Goal: Information Seeking & Learning: Learn about a topic

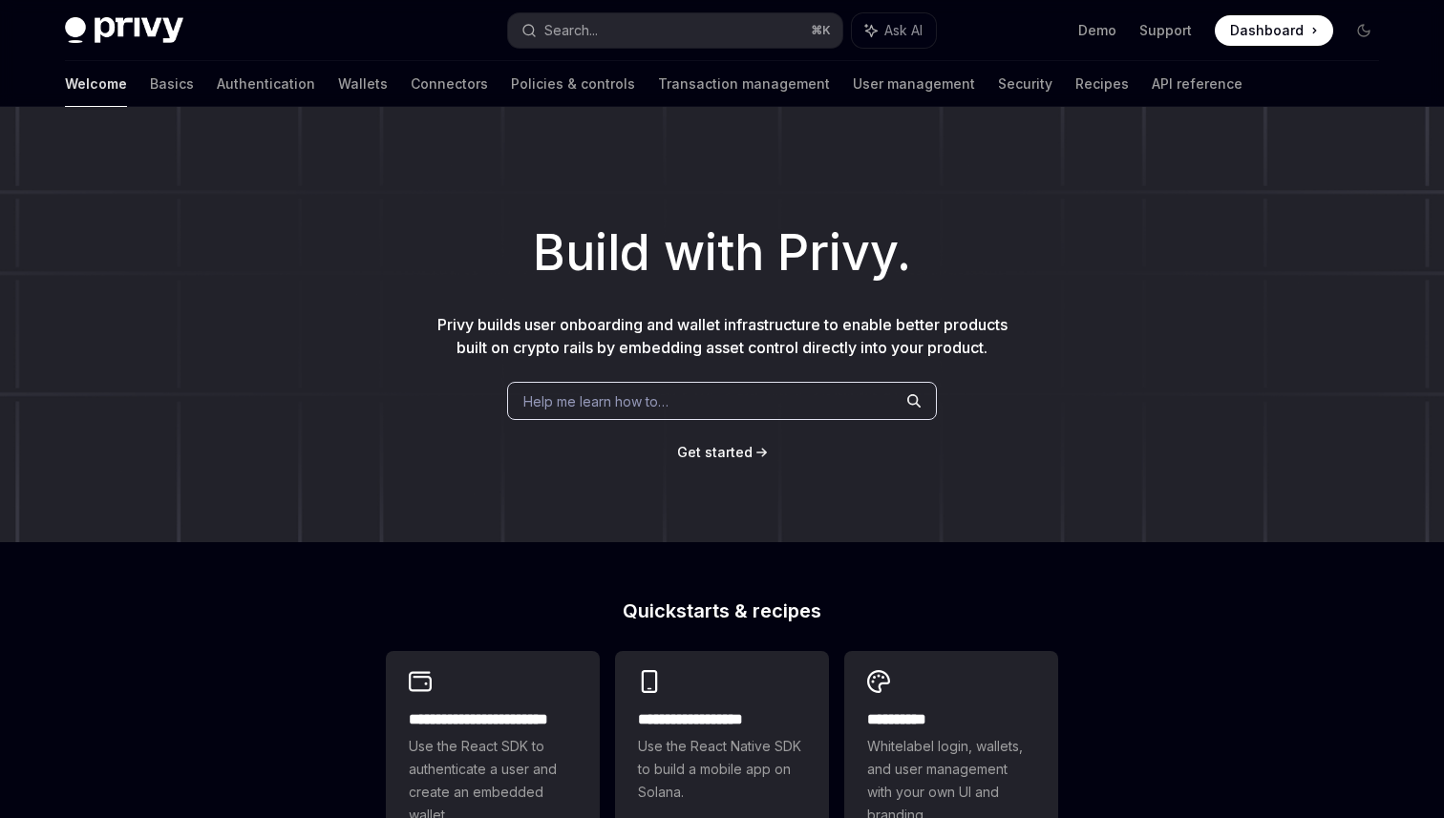
type textarea "*"
click at [590, 24] on div "Search..." at bounding box center [570, 30] width 53 height 23
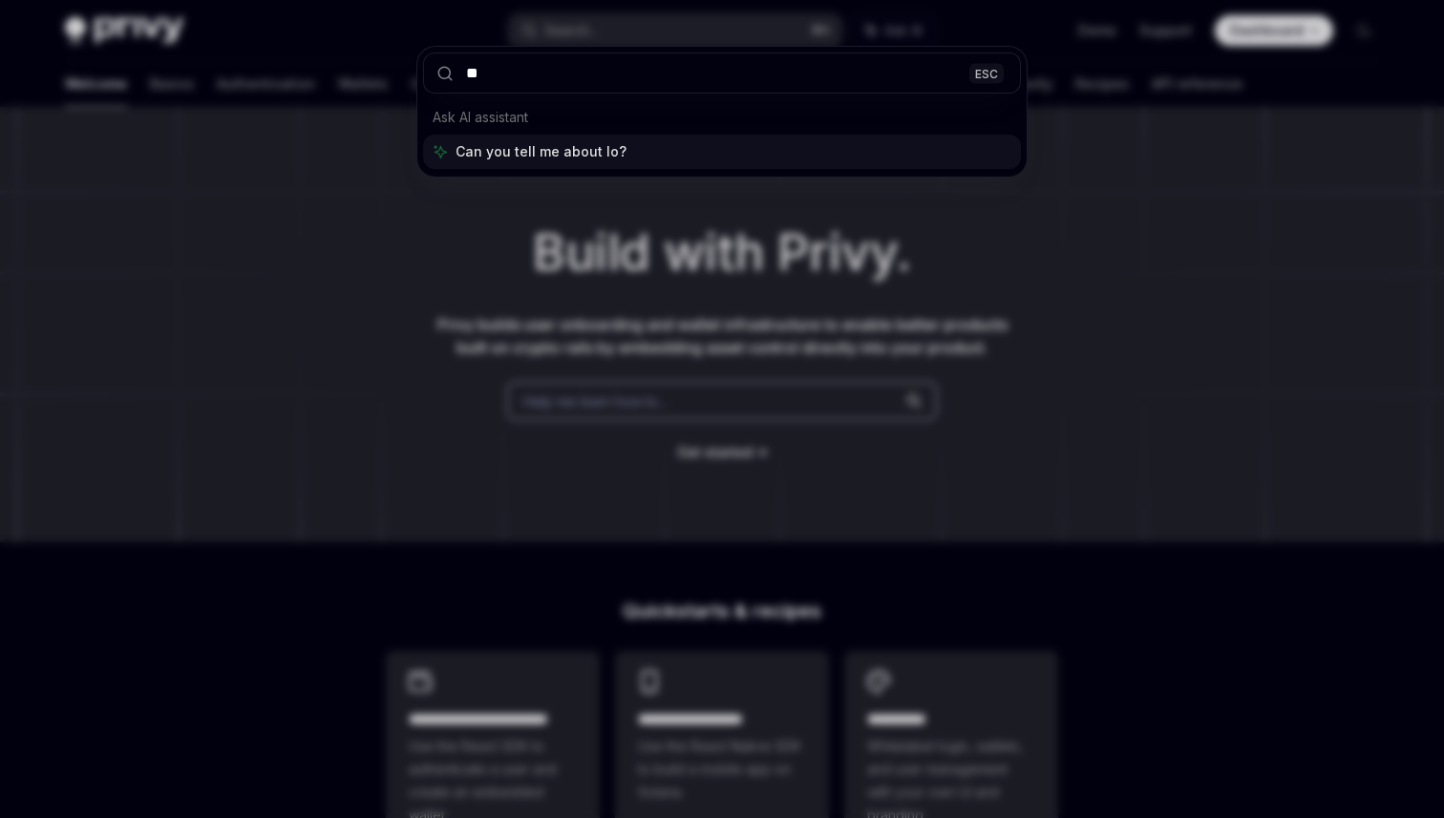
type input "**"
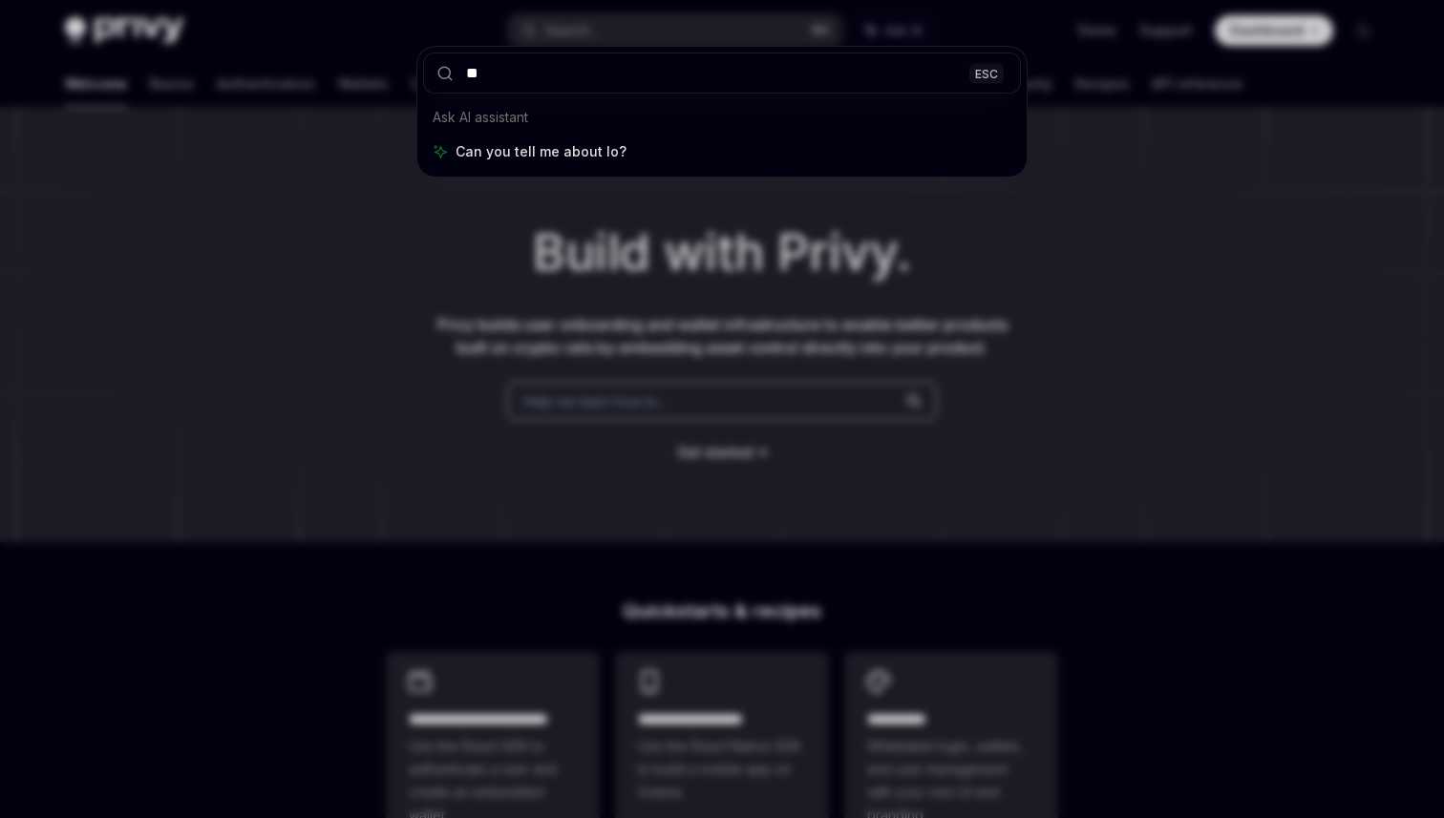
click at [333, 349] on div "** ESC Ask AI assistant Can you tell me about lo?" at bounding box center [722, 409] width 1444 height 818
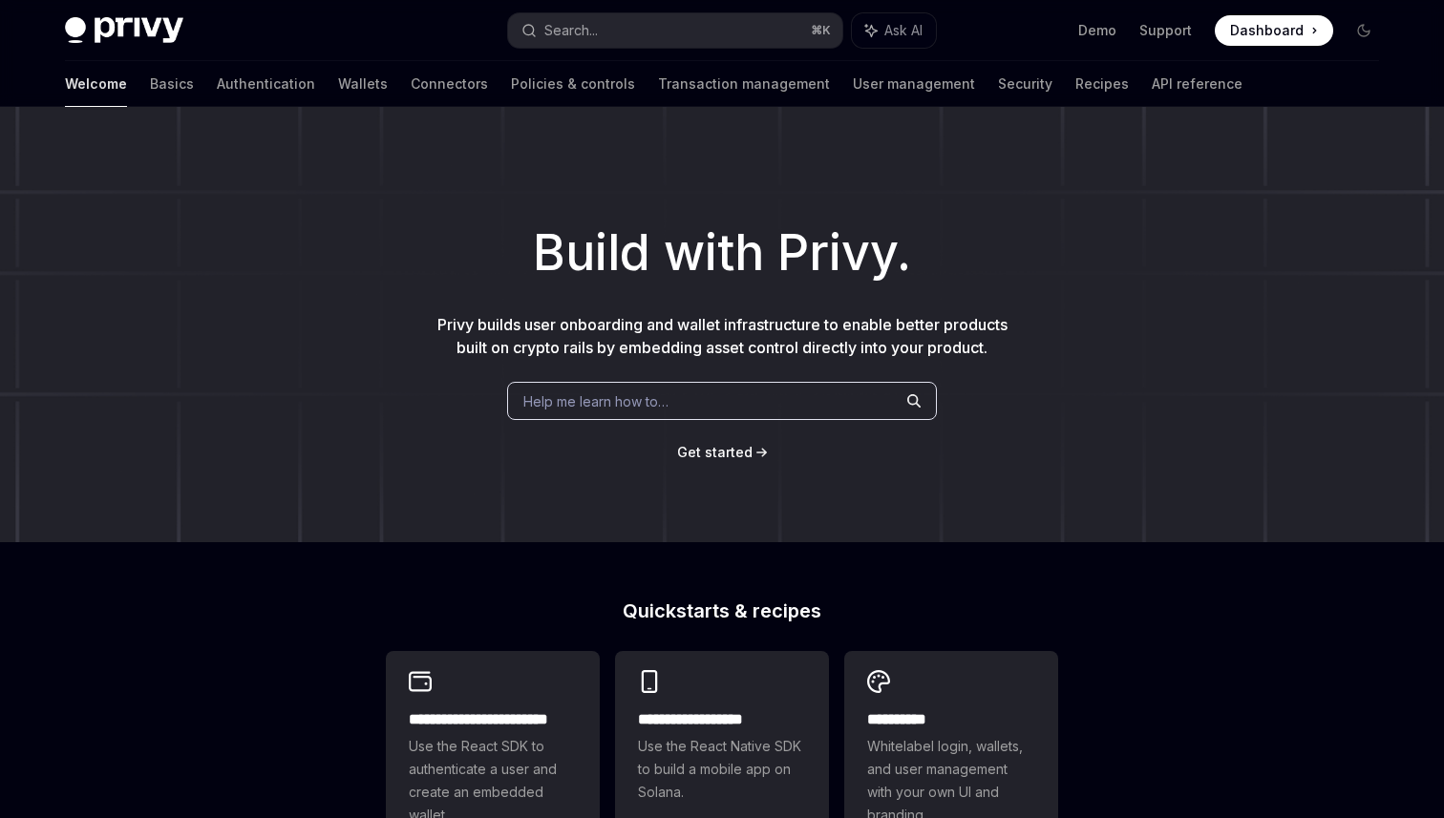
click at [654, 408] on span "Help me learn how to…" at bounding box center [595, 401] width 145 height 20
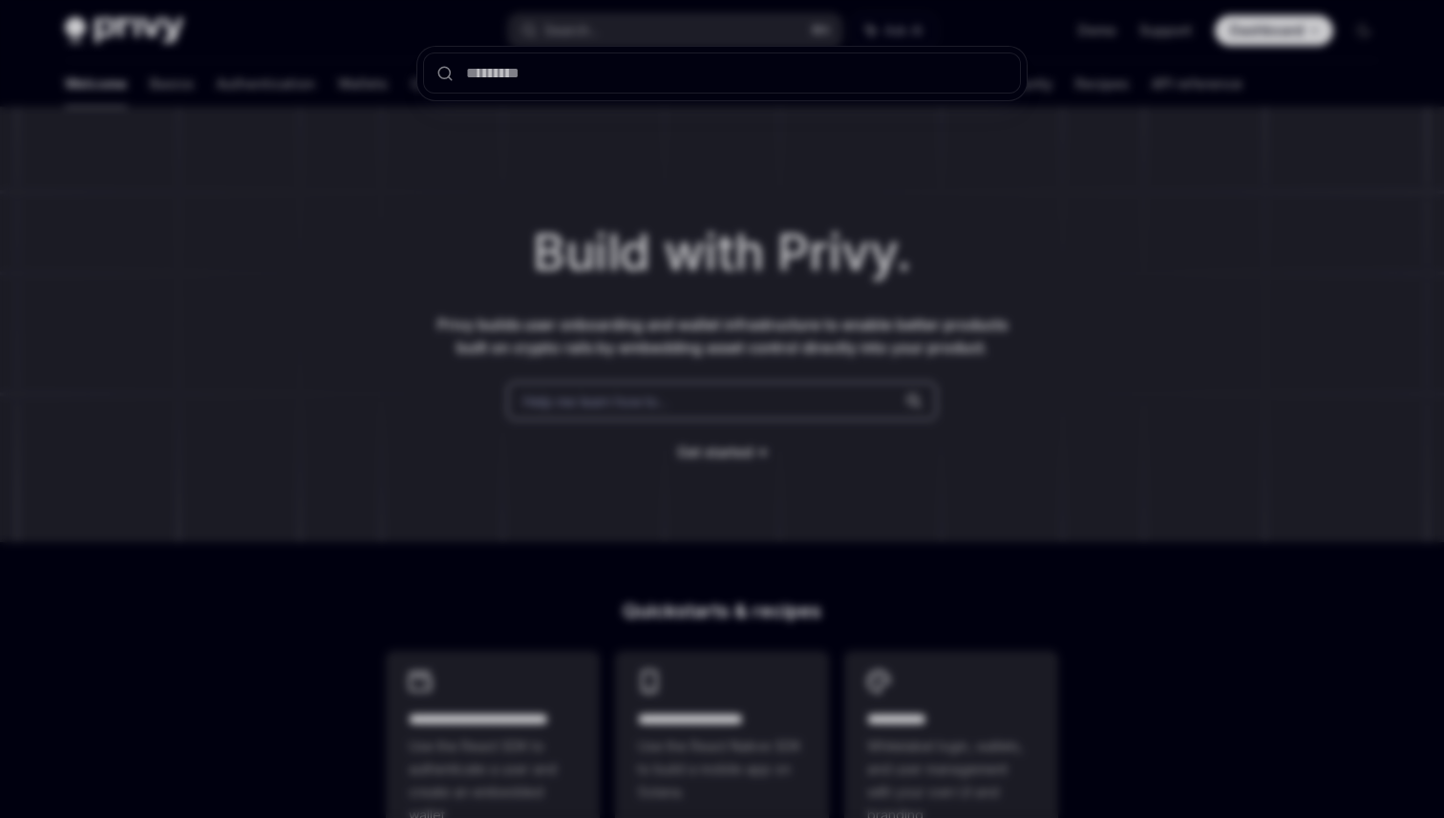
type input "*"
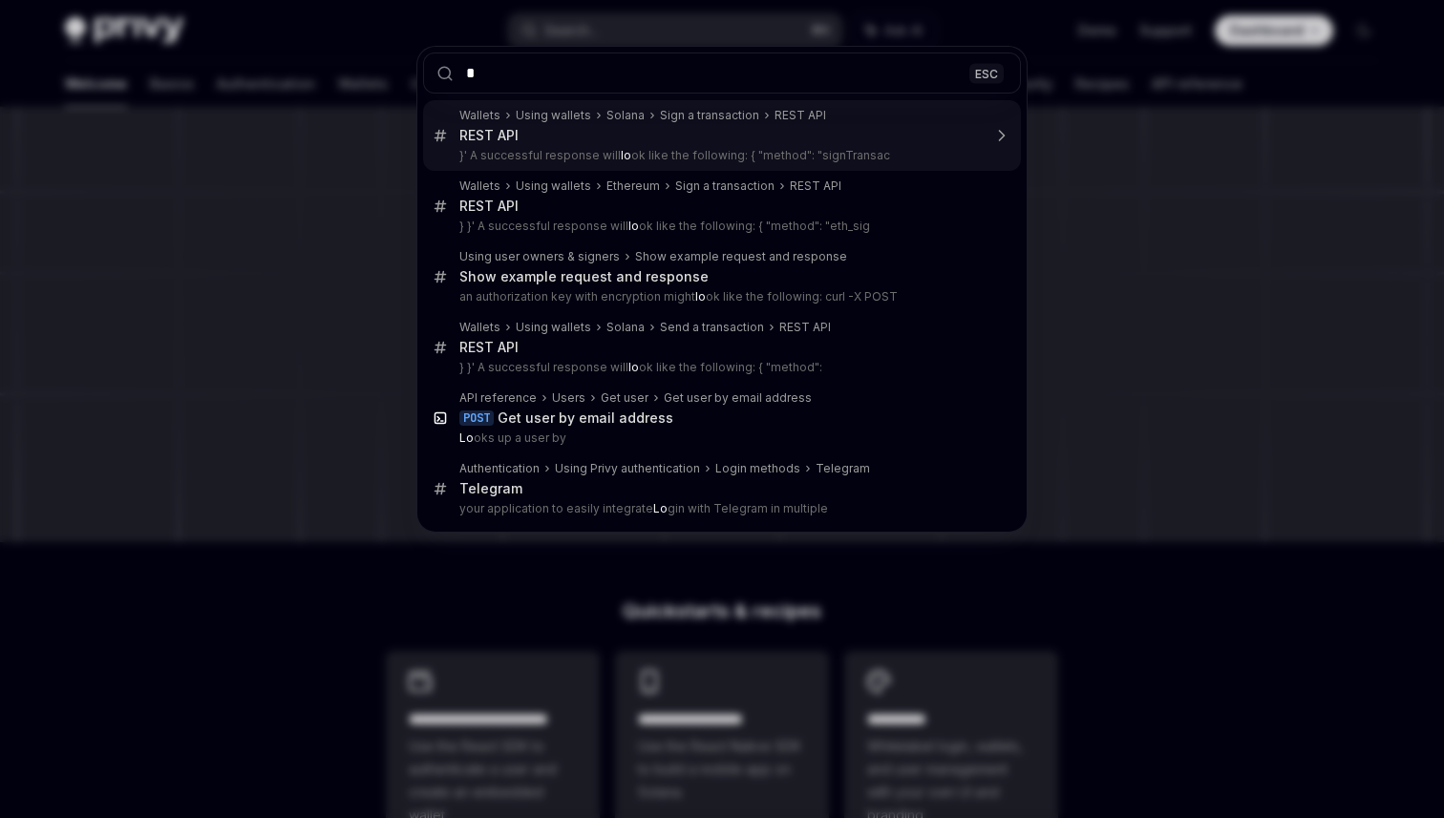
type textarea "*"
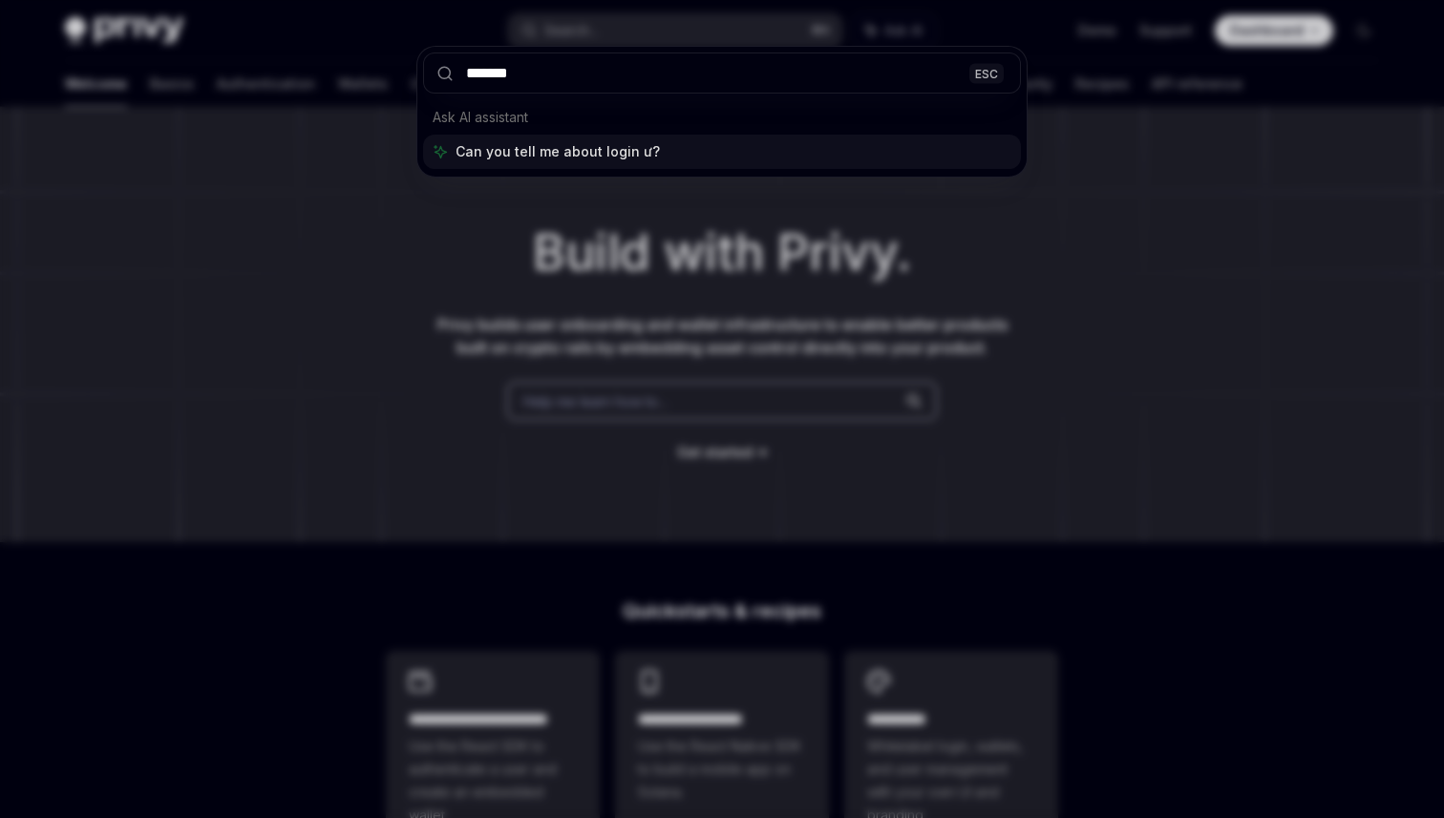
type input "********"
type textarea "*"
type input "**********"
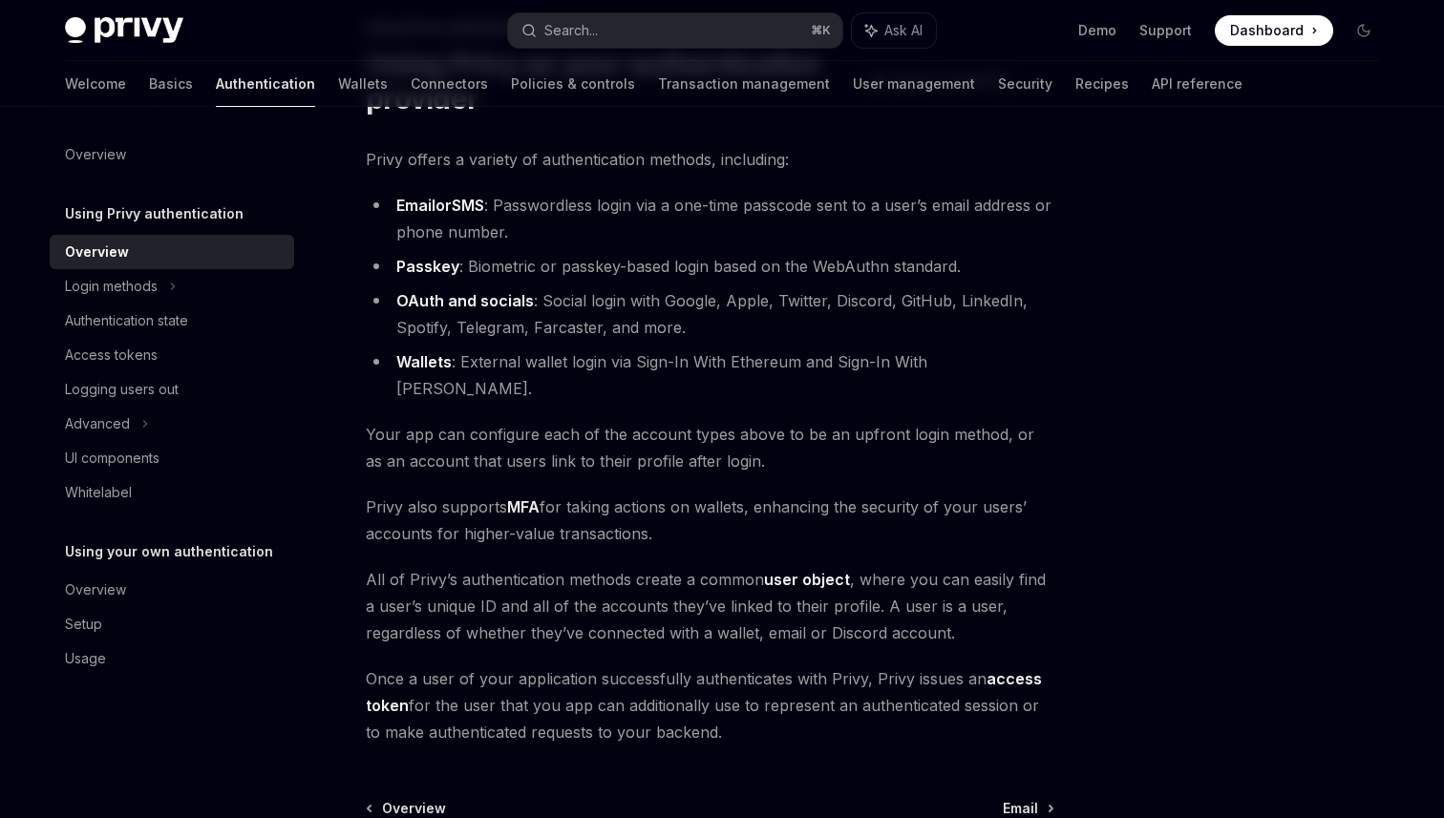
scroll to position [220, 0]
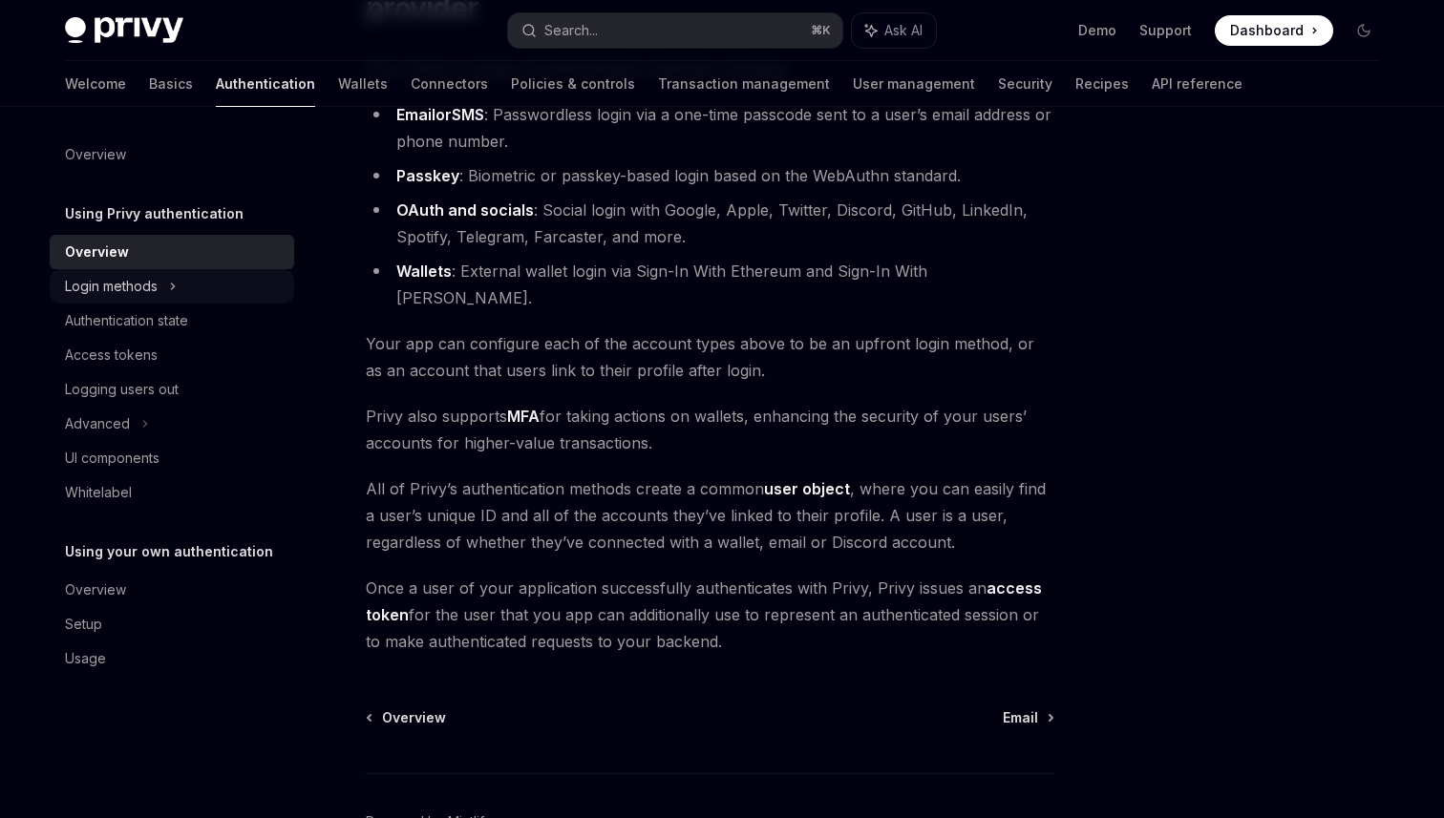
click at [191, 288] on div "Login methods" at bounding box center [172, 286] width 244 height 34
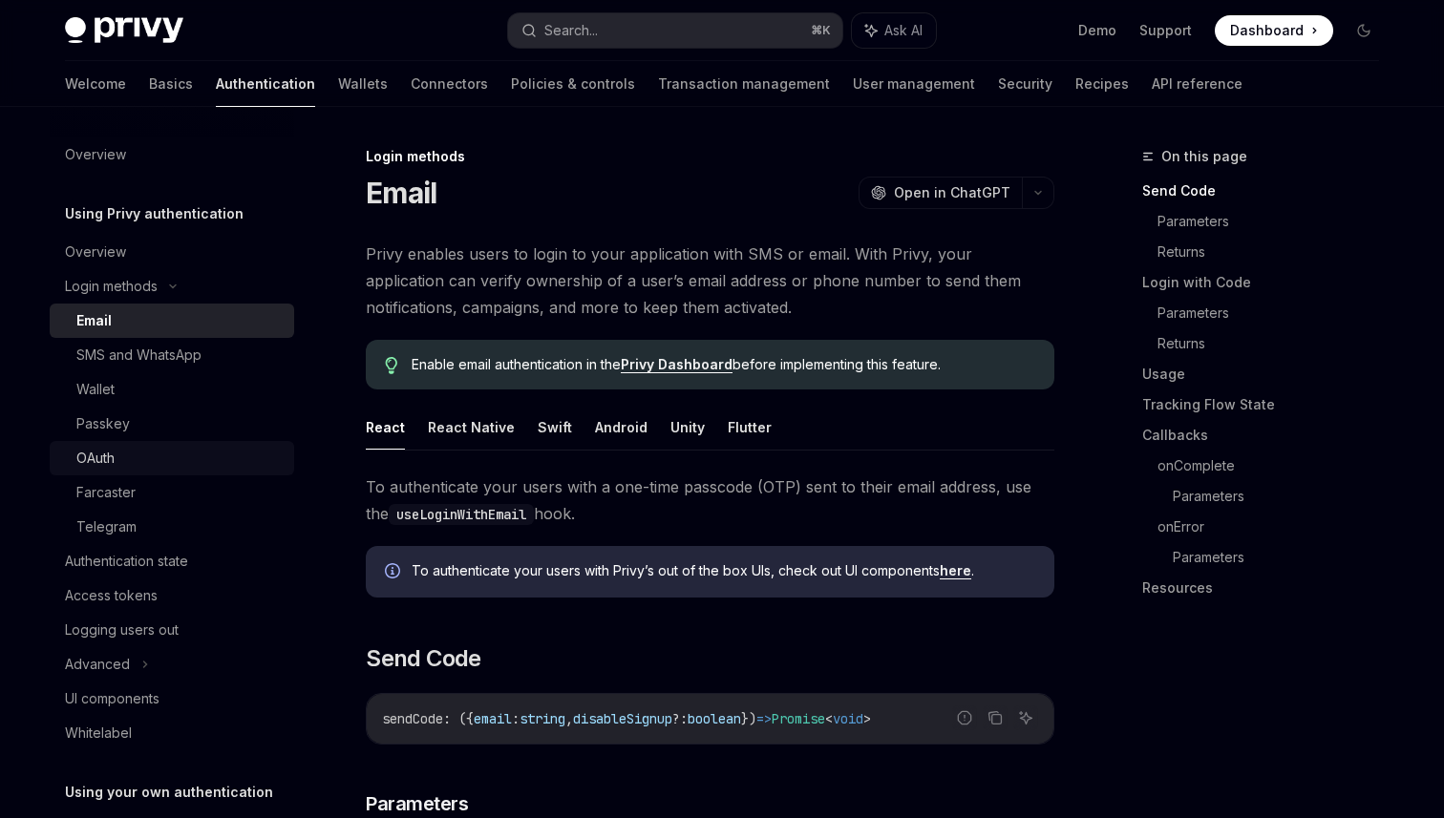
click at [173, 463] on div "OAuth" at bounding box center [179, 458] width 206 height 23
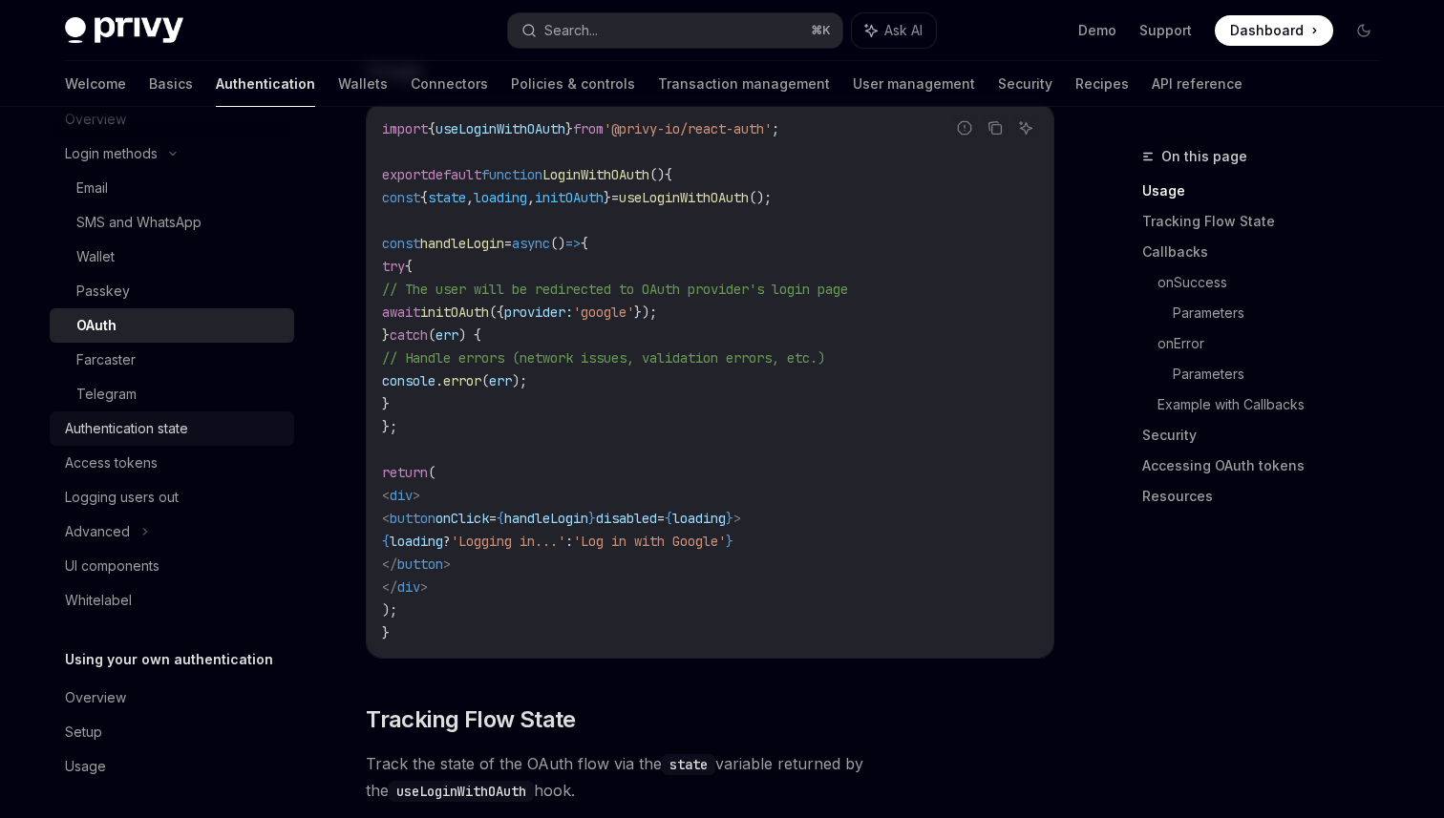
scroll to position [137, 0]
click at [188, 428] on div "Authentication state" at bounding box center [126, 424] width 123 height 23
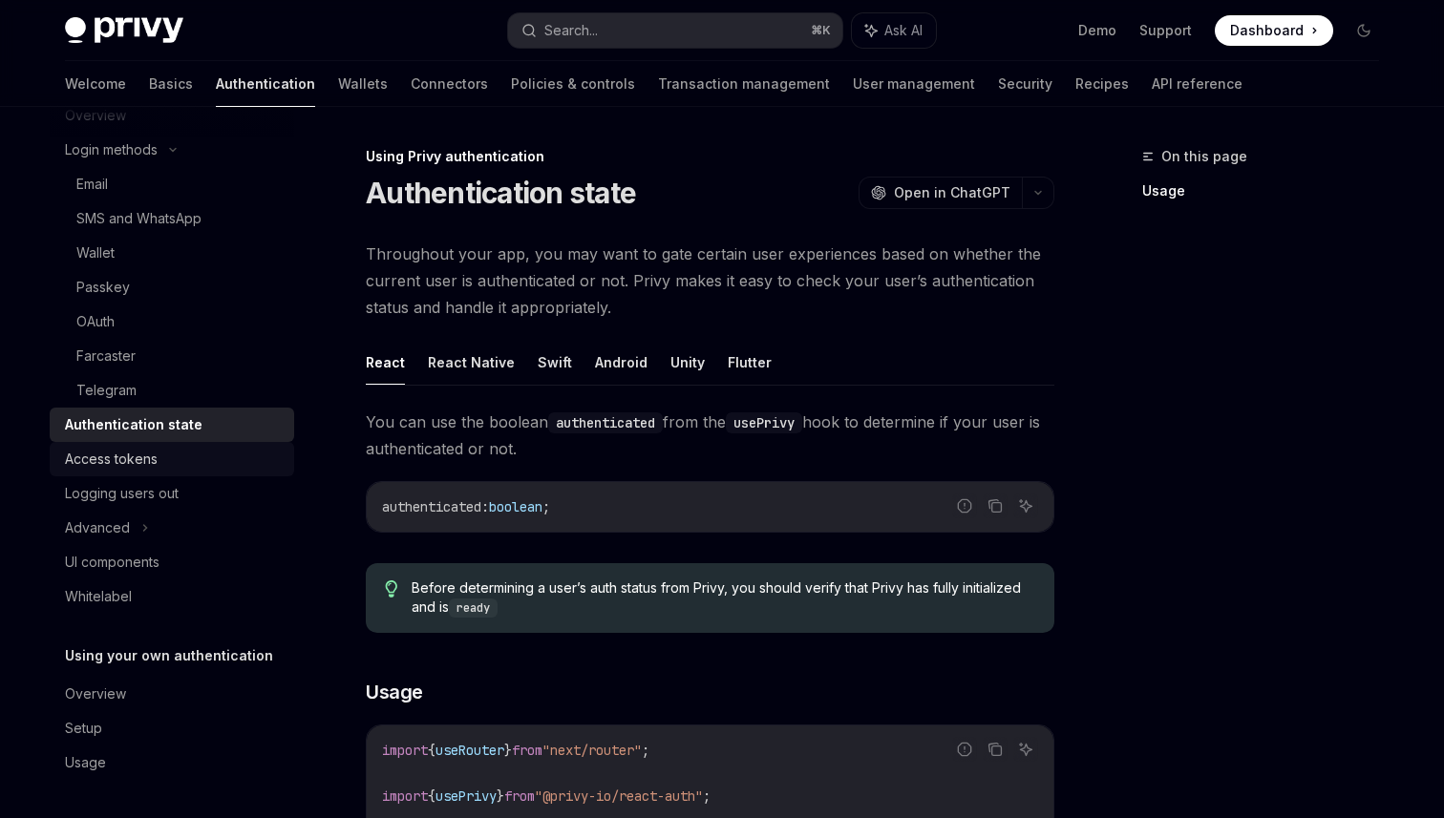
click at [172, 468] on div "Access tokens" at bounding box center [174, 459] width 218 height 23
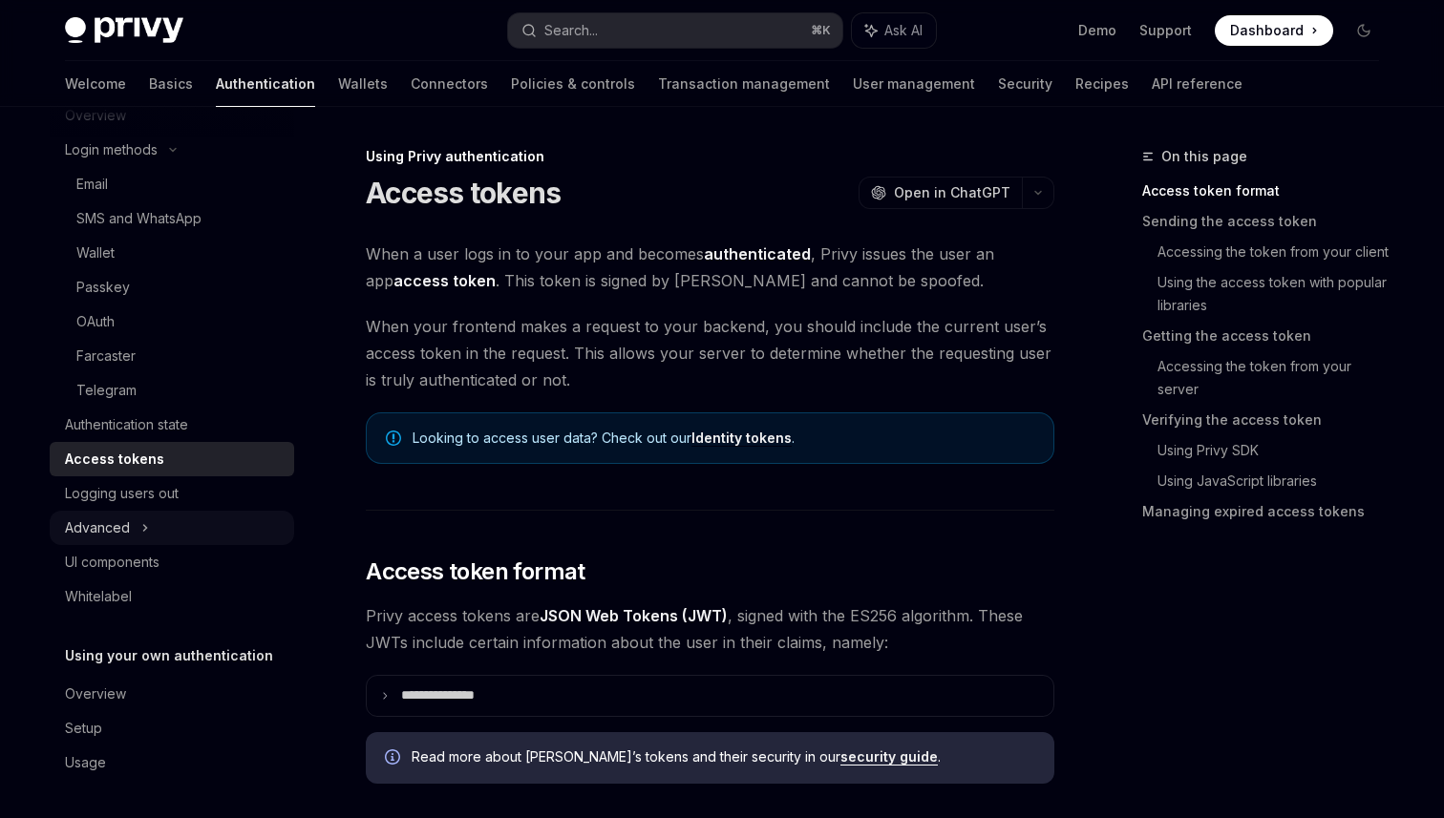
click at [158, 530] on div "Advanced" at bounding box center [172, 528] width 244 height 34
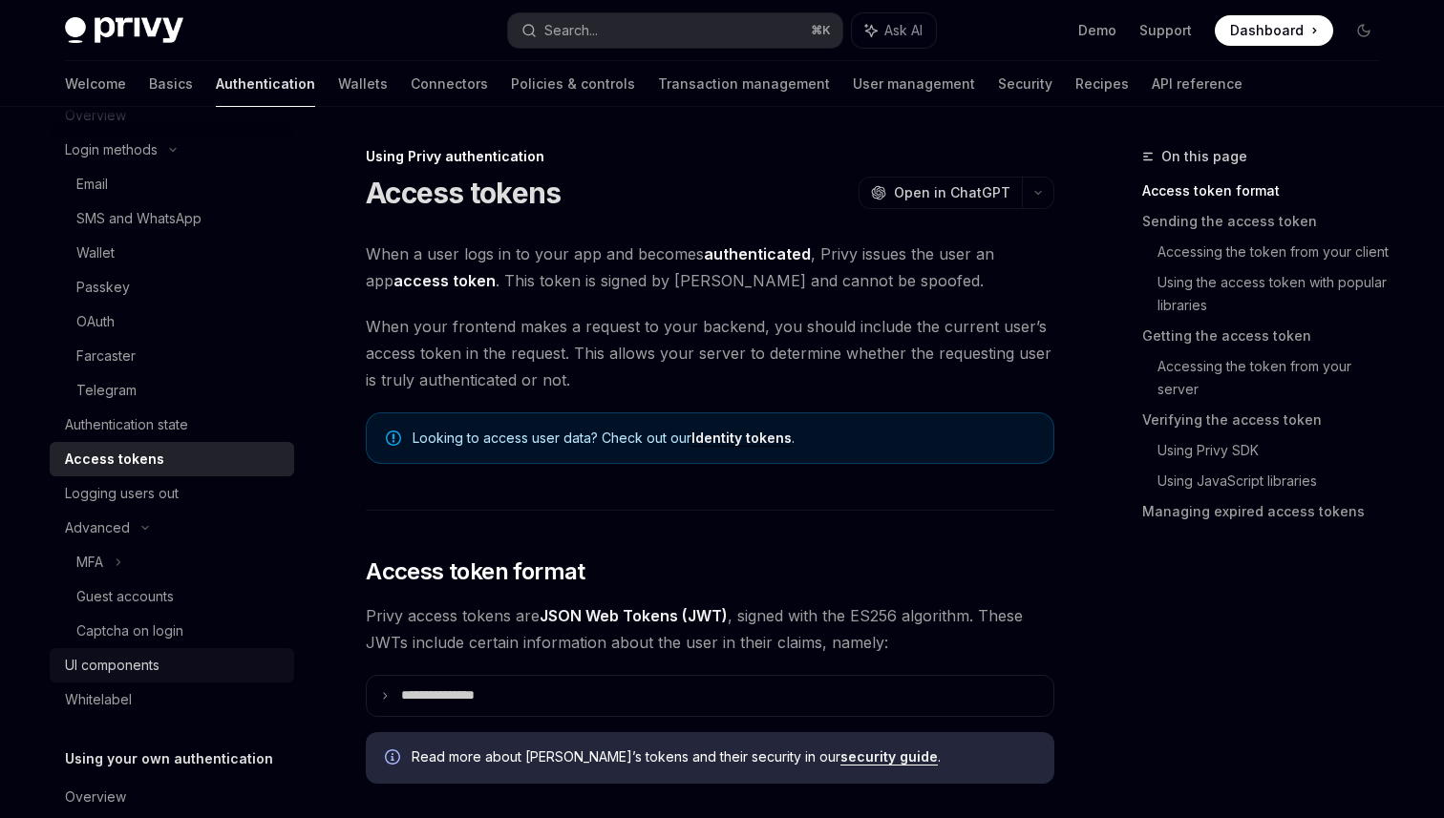
click at [158, 653] on link "UI components" at bounding box center [172, 665] width 244 height 34
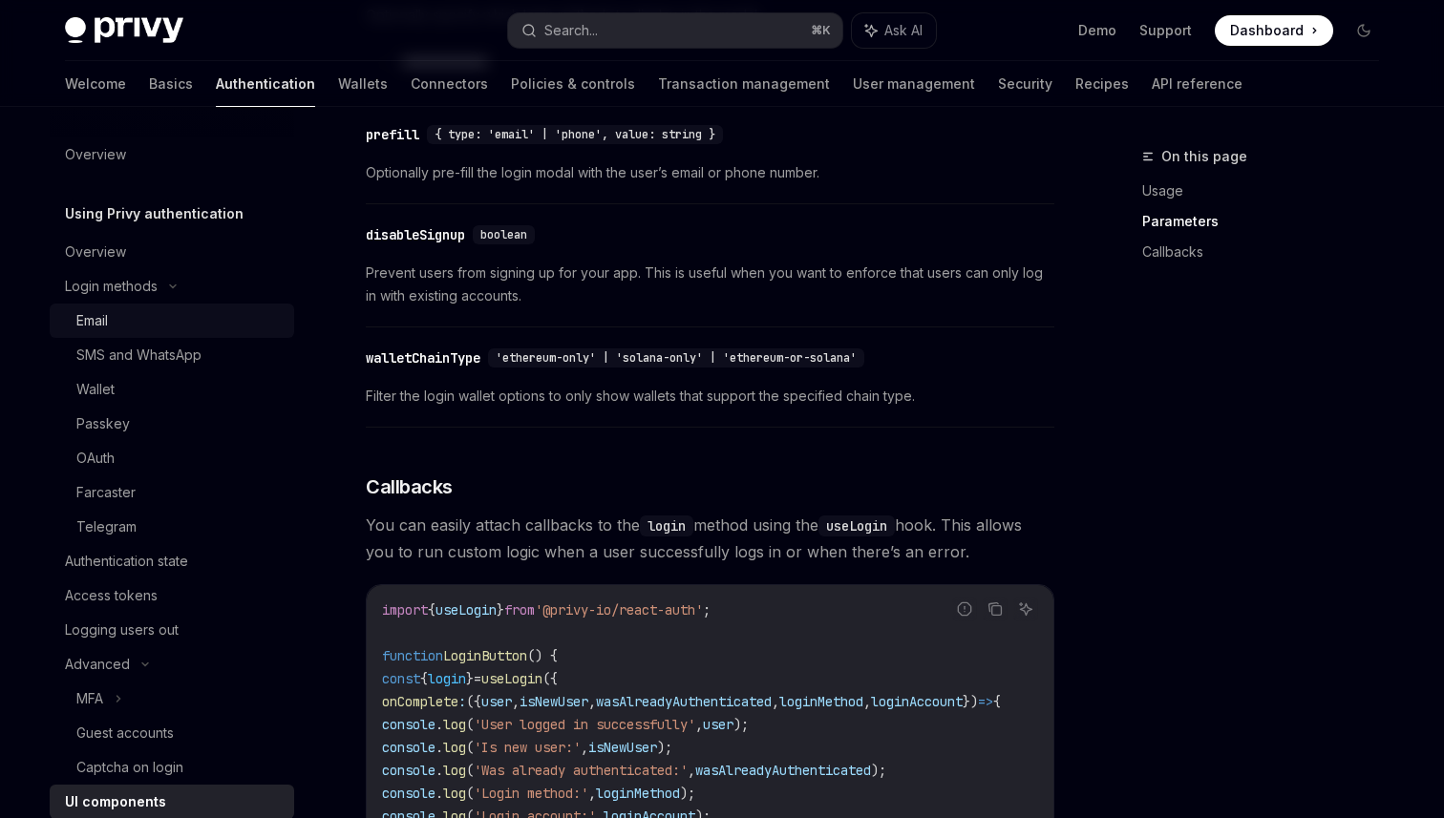
scroll to position [1646, 0]
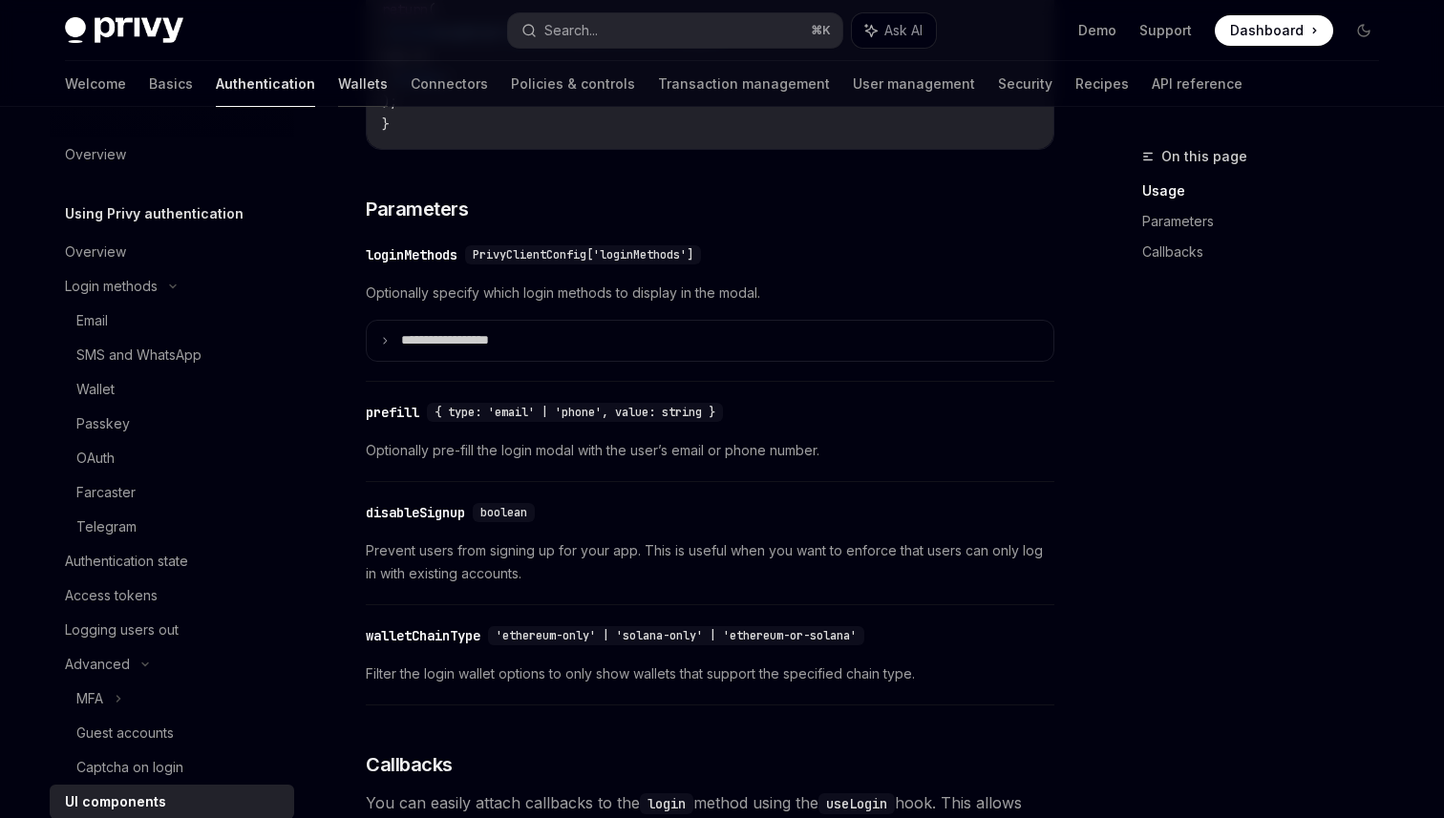
click at [338, 98] on link "Wallets" at bounding box center [363, 84] width 50 height 46
type textarea "*"
